Goal: Task Accomplishment & Management: Manage account settings

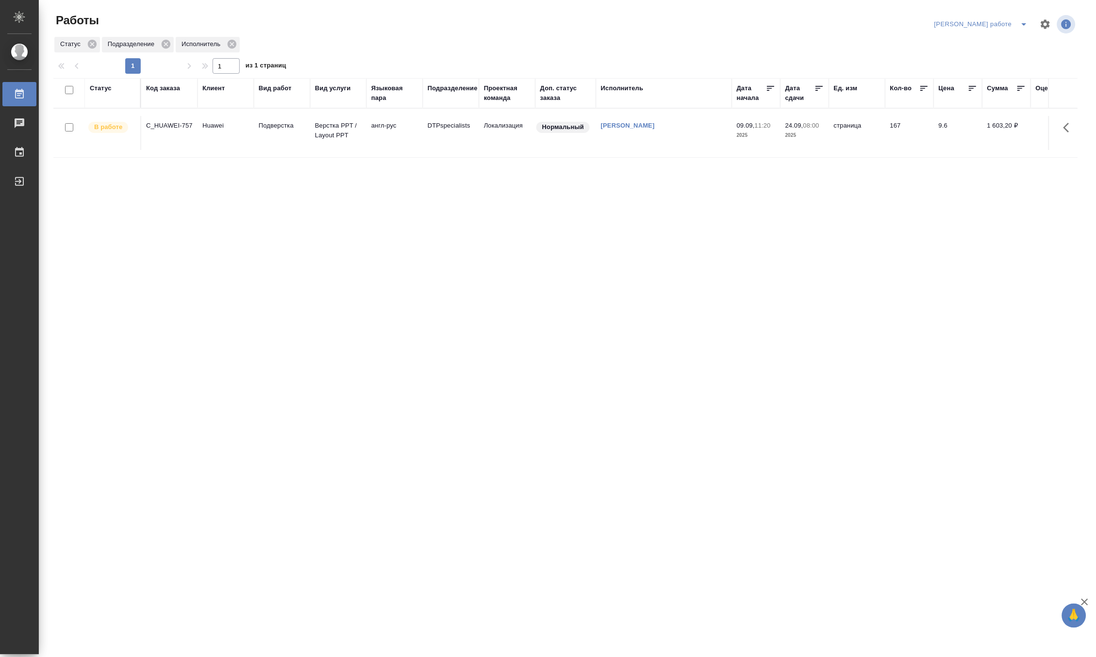
click at [1024, 18] on icon "split button" at bounding box center [1024, 24] width 12 height 12
click at [1020, 55] on li "[PERSON_NAME]" at bounding box center [990, 59] width 88 height 16
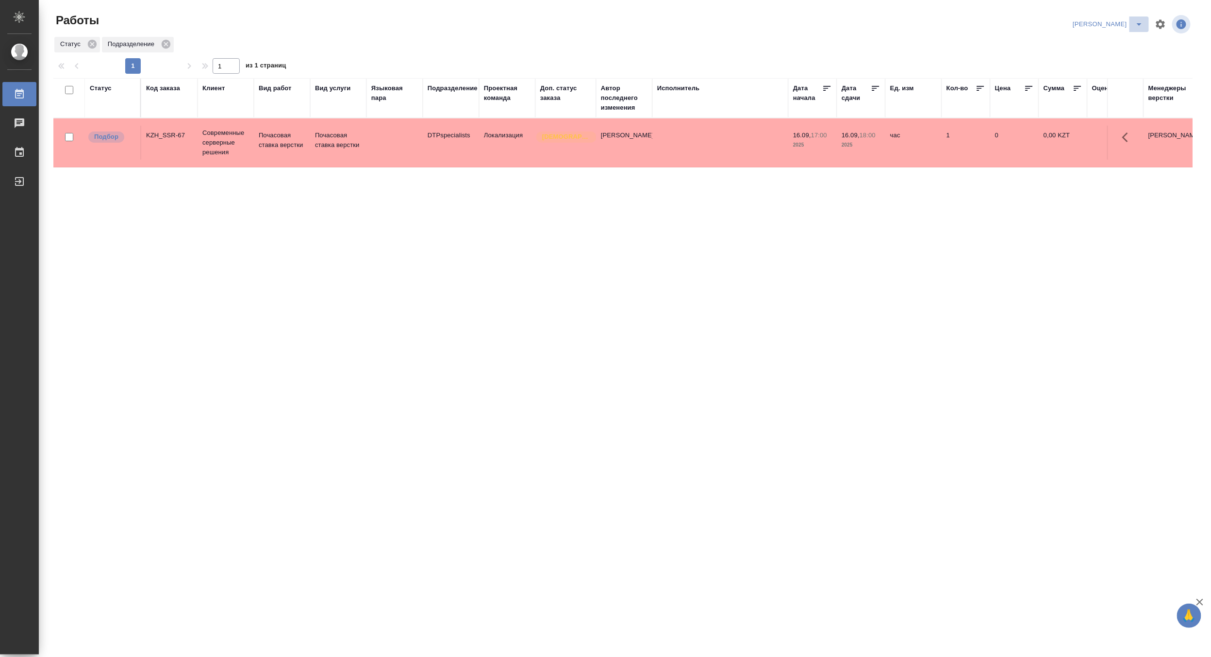
click at [1095, 17] on button "split button" at bounding box center [1138, 24] width 19 height 16
click at [1085, 69] on li "Ждемс" at bounding box center [1102, 75] width 93 height 16
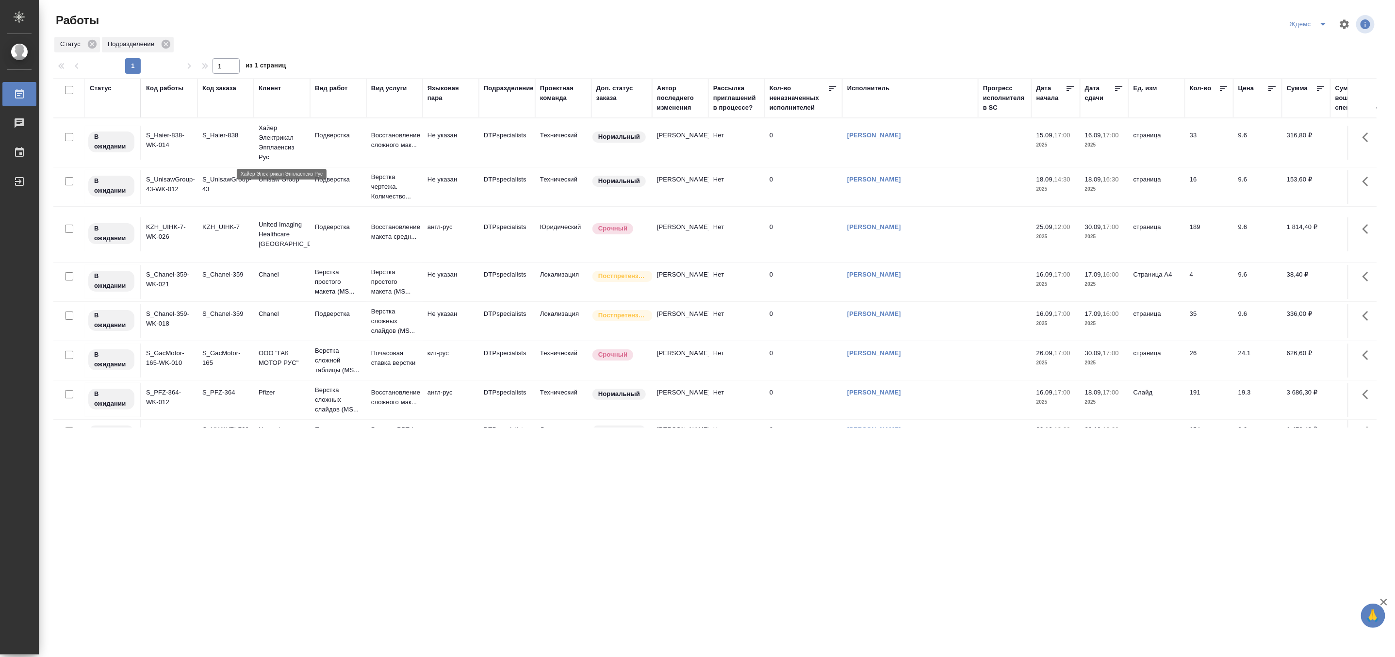
click at [280, 142] on p "Хайер Электрикал Эпплаенсиз Рус" at bounding box center [282, 142] width 47 height 39
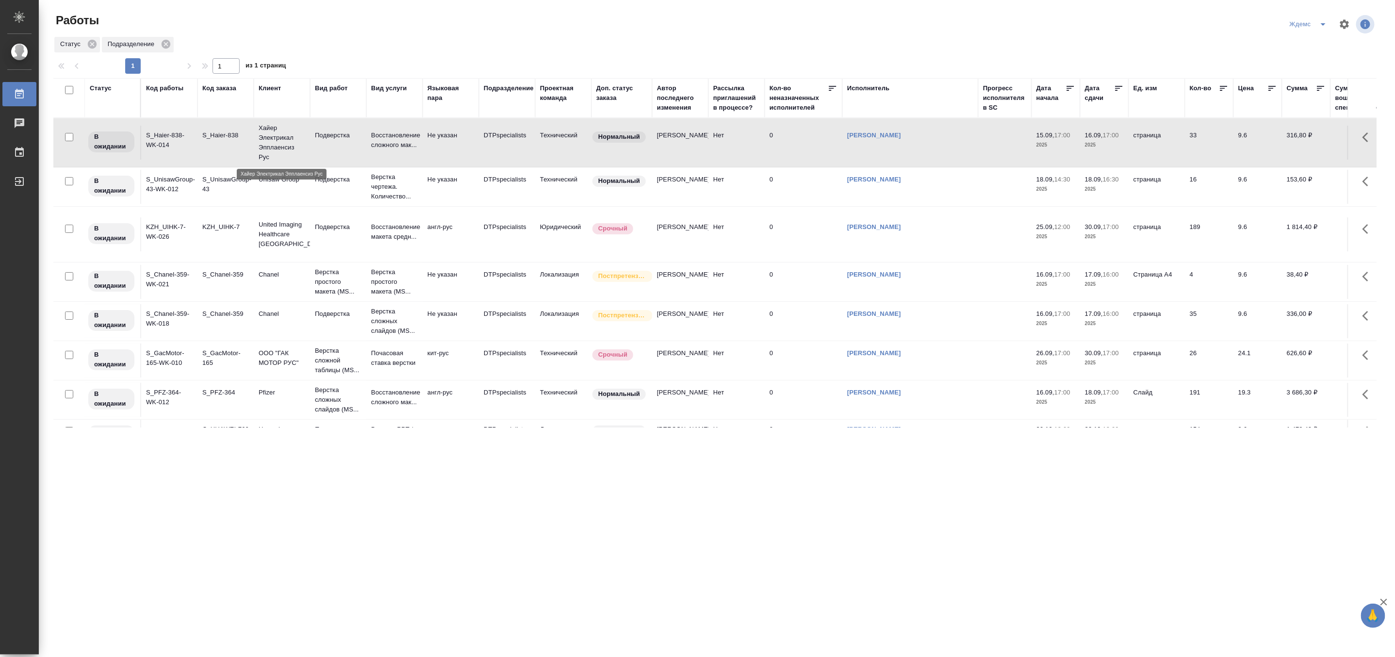
click at [280, 142] on p "Хайер Электрикал Эпплаенсиз Рус" at bounding box center [282, 142] width 47 height 39
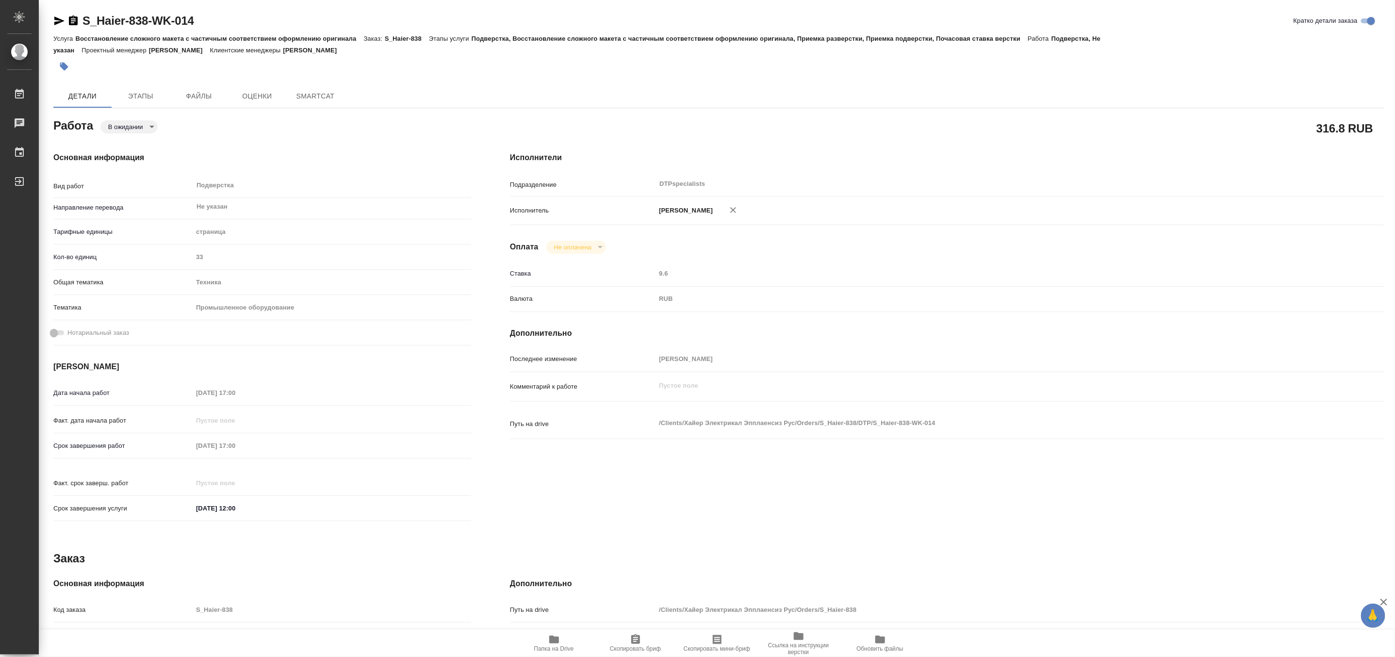
type textarea "x"
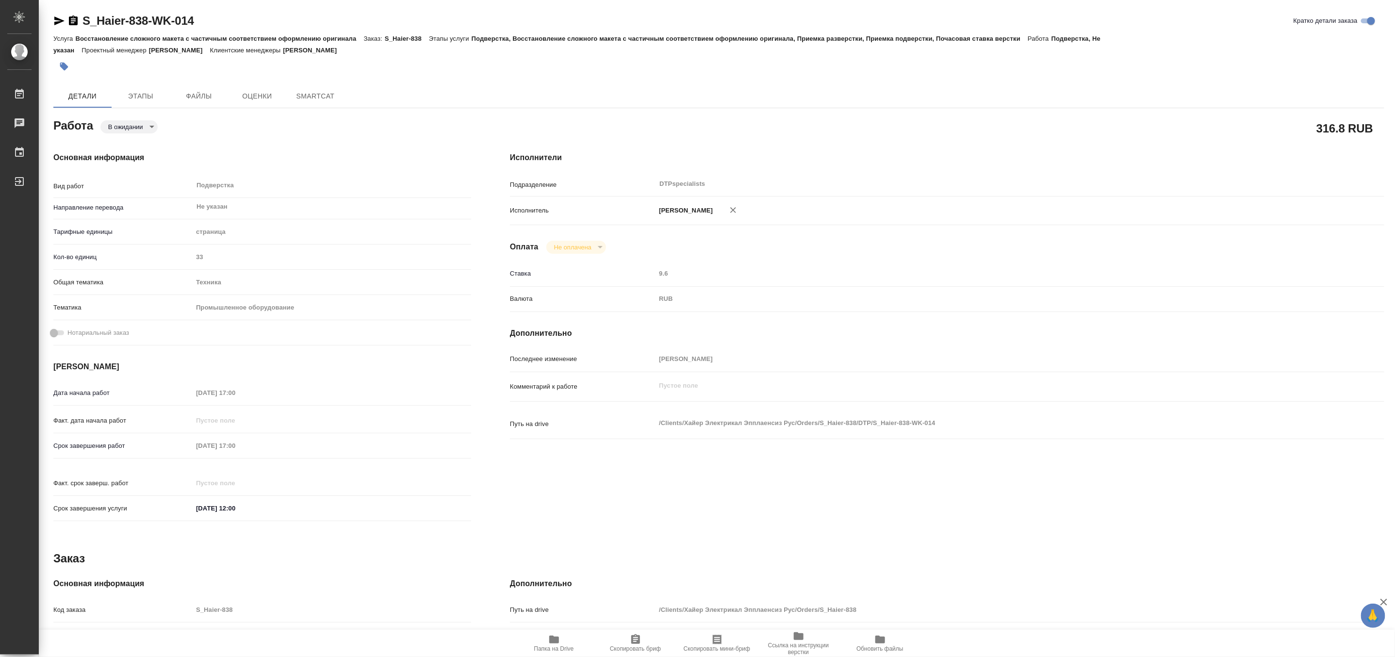
type textarea "x"
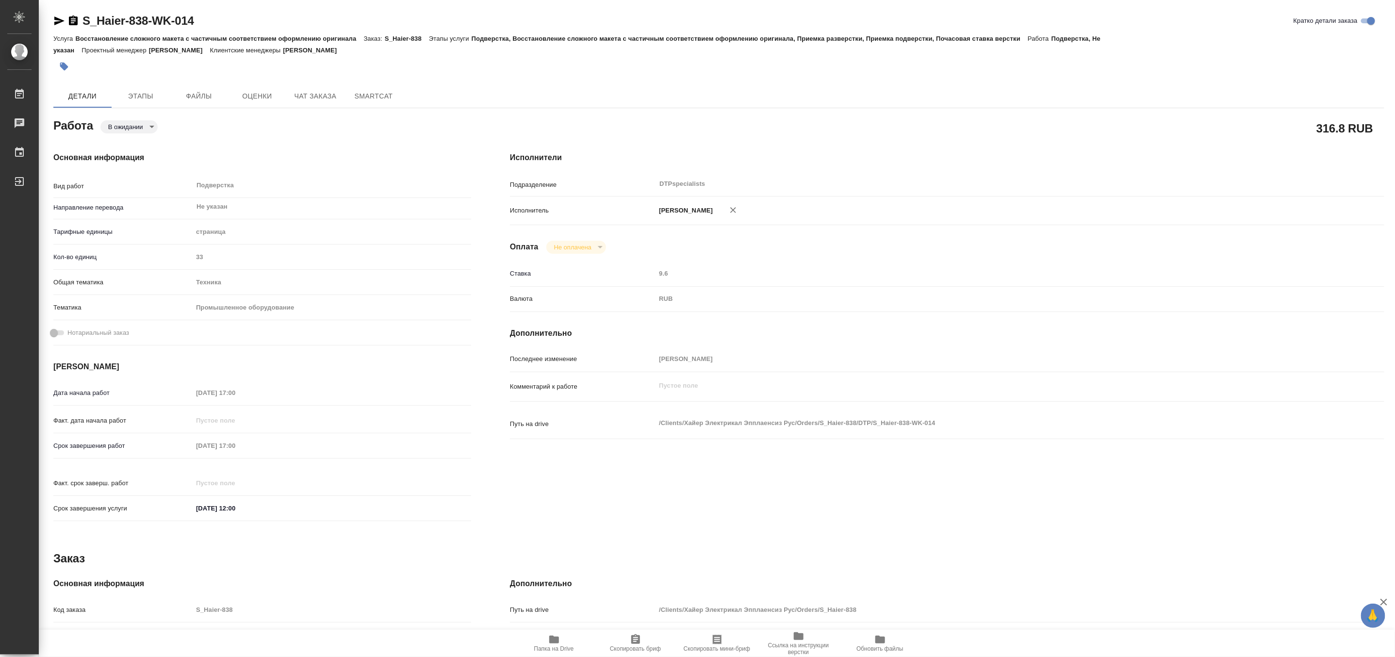
type textarea "x"
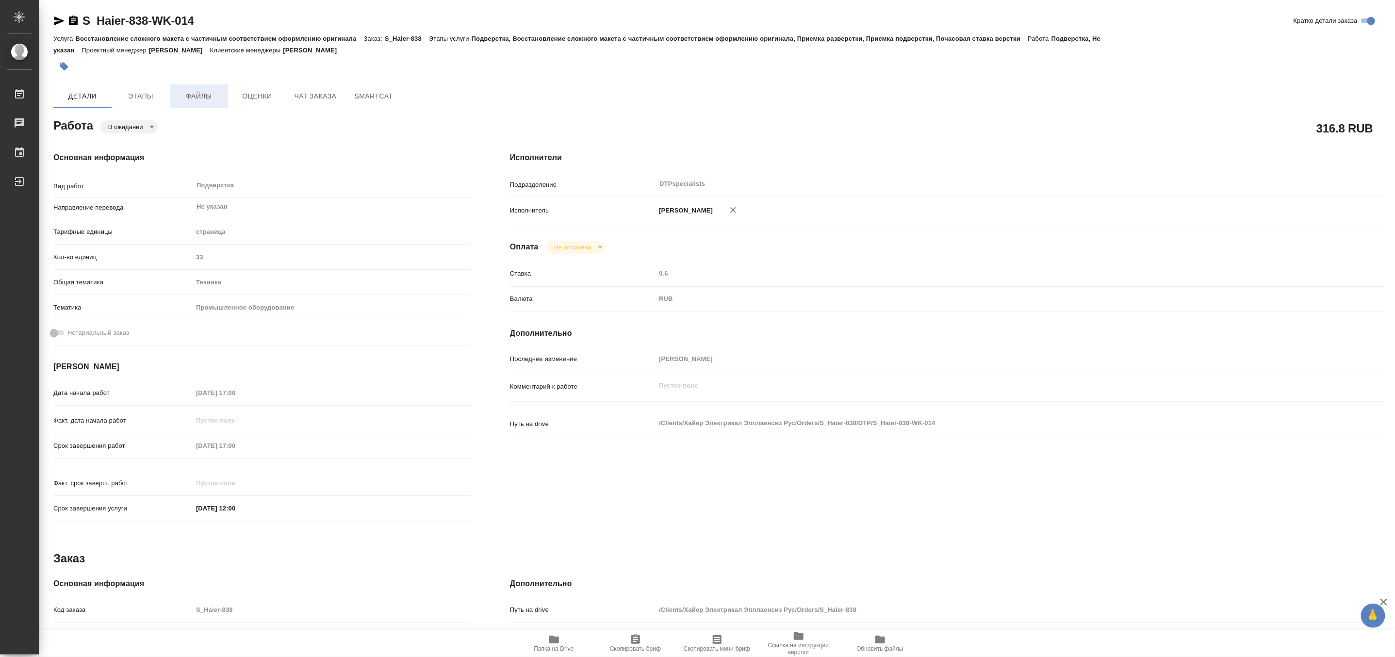
type textarea "x"
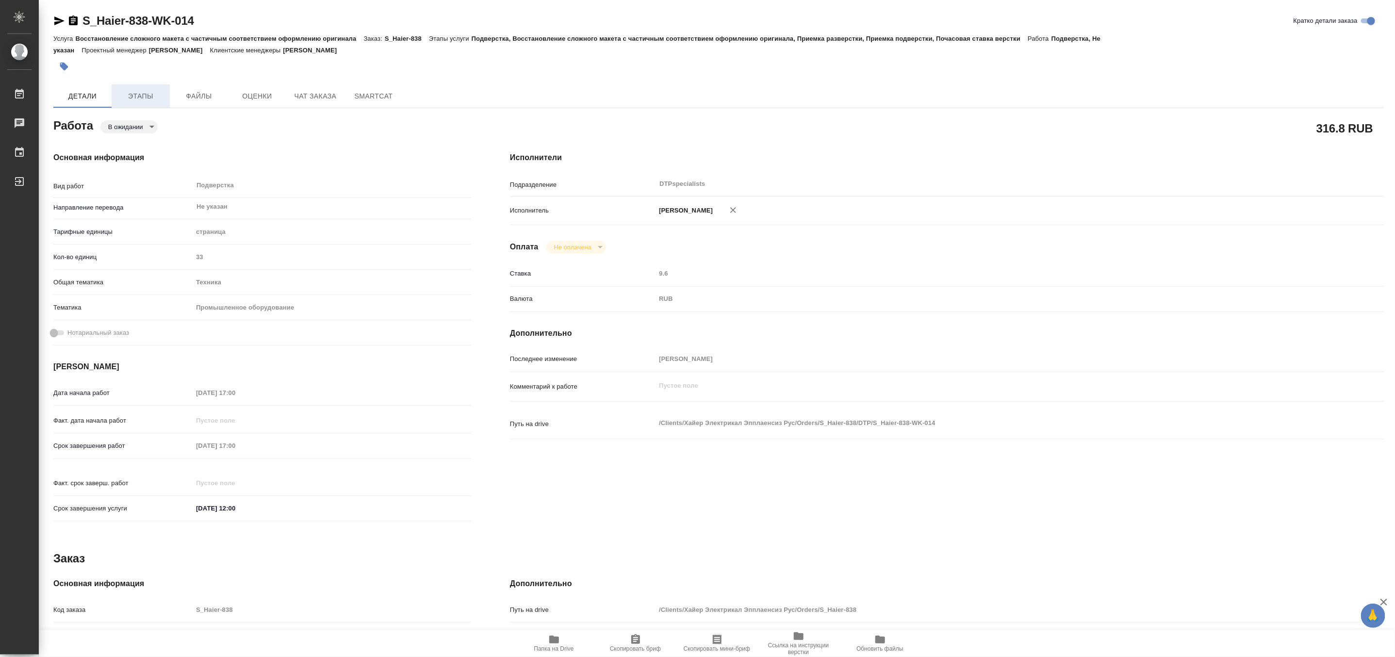
click at [151, 95] on span "Этапы" at bounding box center [140, 96] width 47 height 12
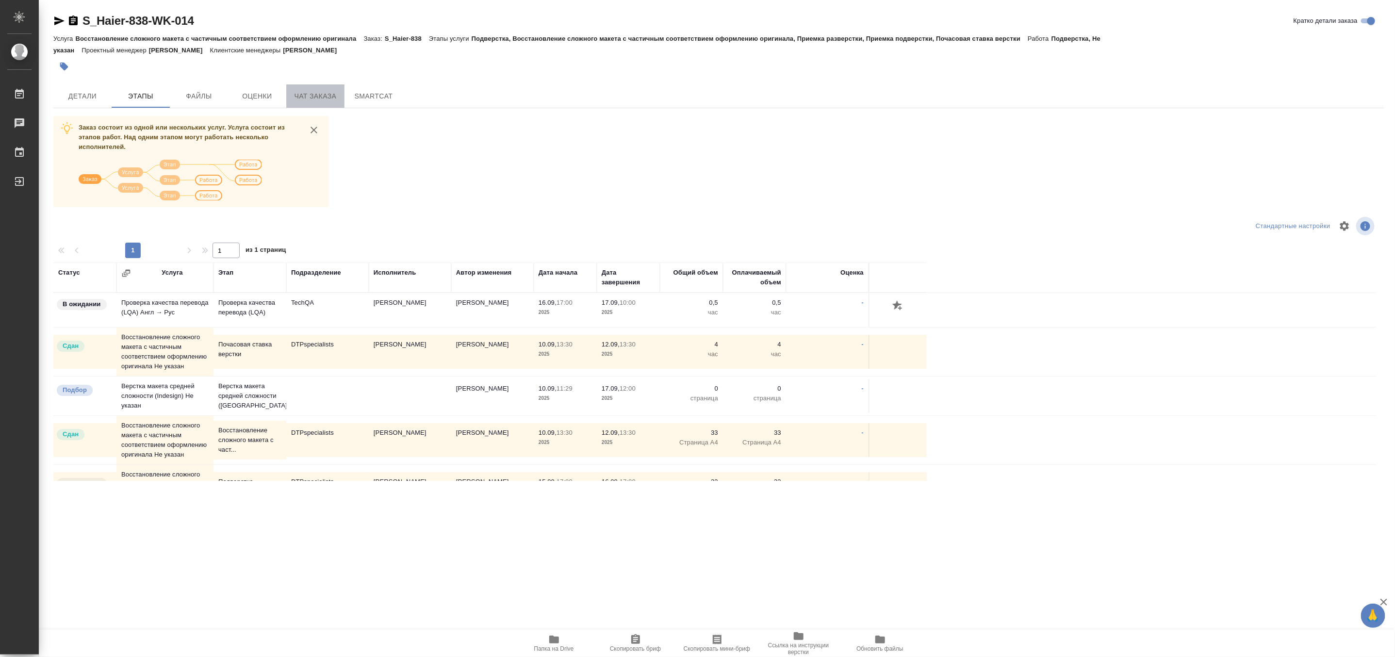
click at [306, 98] on span "Чат заказа" at bounding box center [315, 96] width 47 height 12
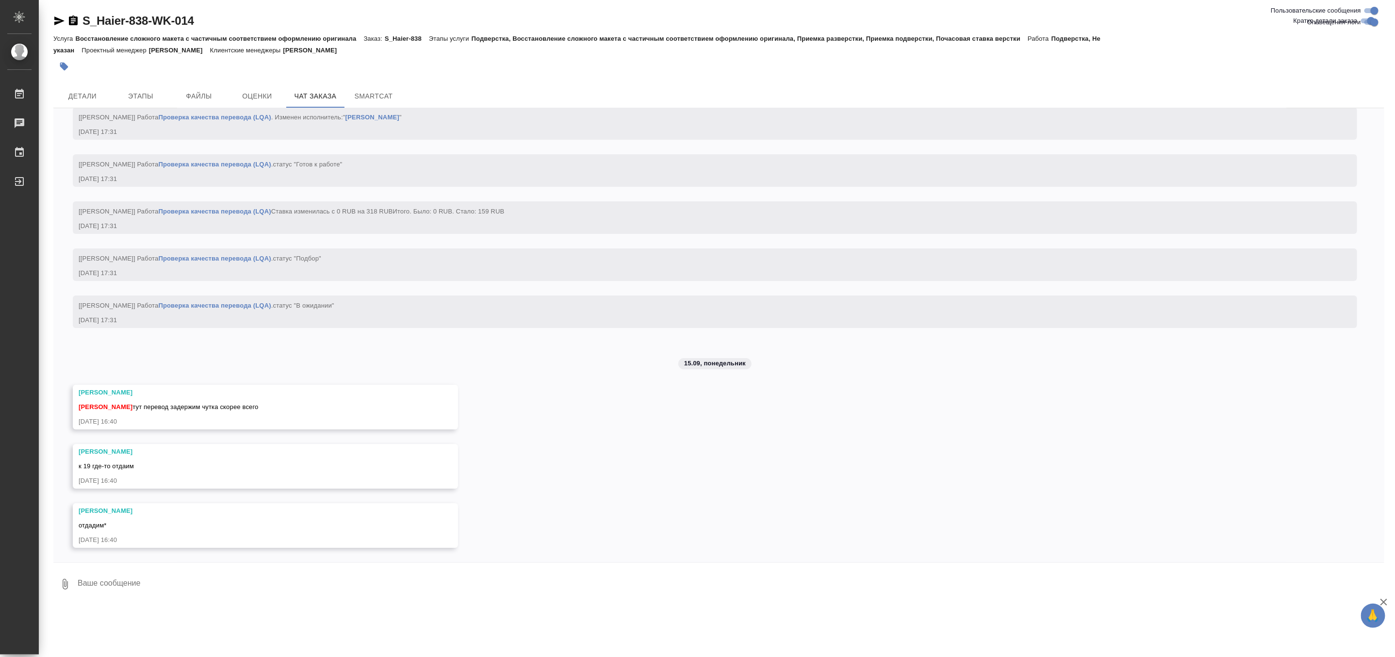
scroll to position [4850, 0]
click at [58, 21] on icon "button" at bounding box center [59, 21] width 12 height 12
click at [126, 589] on textarea at bounding box center [731, 584] width 1308 height 33
